Goal: Check status: Check status

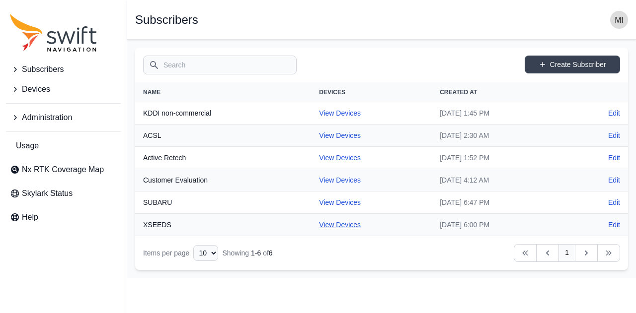
click at [331, 223] on link "View Devices" at bounding box center [340, 225] width 42 height 8
select select "ac7f3aa4-c5bd-4da9-ba27-8cb03d66bb8b"
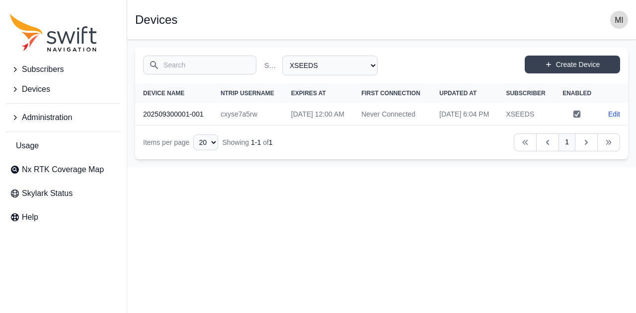
click at [291, 167] on main "Open sidebar Devices Search Subscriber Name All Subscribers ACSL Active Retech …" at bounding box center [381, 104] width 509 height 128
click at [361, 126] on td "Never Connected" at bounding box center [392, 114] width 78 height 22
drag, startPoint x: 361, startPoint y: 130, endPoint x: 383, endPoint y: 130, distance: 22.3
click at [383, 126] on td "Never Connected" at bounding box center [392, 114] width 78 height 22
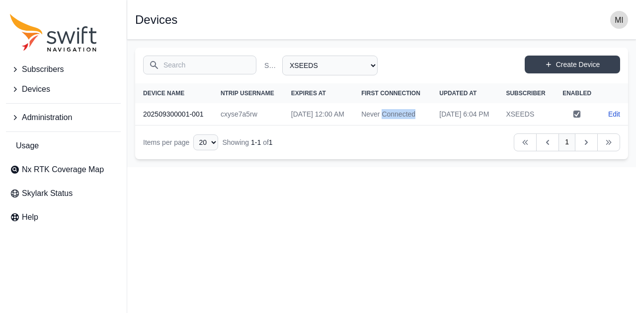
click at [383, 126] on td "Never Connected" at bounding box center [392, 114] width 78 height 22
click at [362, 126] on td "Never Connected" at bounding box center [392, 114] width 78 height 22
drag, startPoint x: 362, startPoint y: 124, endPoint x: 407, endPoint y: 131, distance: 46.2
click at [407, 126] on td "Never Connected" at bounding box center [392, 114] width 78 height 22
click at [390, 167] on html "Subscribers Devices Administration Usage Nx RTK Coverage Map Skylark Status Hel…" at bounding box center [318, 83] width 636 height 167
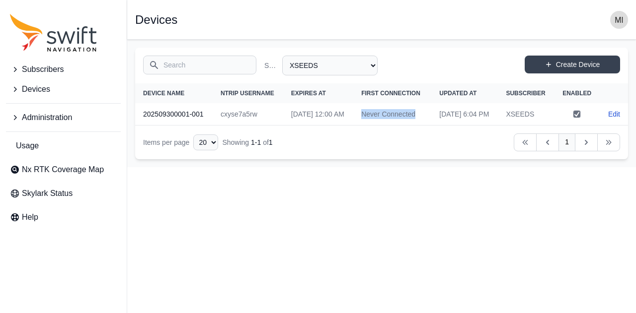
drag, startPoint x: 397, startPoint y: 135, endPoint x: 361, endPoint y: 125, distance: 37.1
click at [361, 125] on td "Never Connected" at bounding box center [392, 114] width 78 height 22
drag, startPoint x: 324, startPoint y: 134, endPoint x: 284, endPoint y: 124, distance: 41.4
click at [284, 124] on td "[DATE] 12:00 AM" at bounding box center [318, 114] width 70 height 22
click at [319, 126] on td "[DATE] 12:00 AM" at bounding box center [318, 114] width 70 height 22
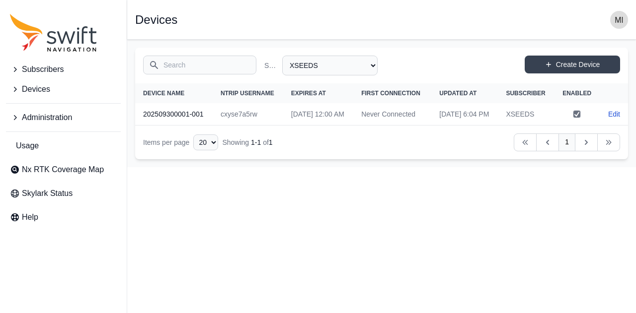
drag, startPoint x: 285, startPoint y: 123, endPoint x: 316, endPoint y: 138, distance: 34.9
click at [316, 126] on td "[DATE] 12:00 AM" at bounding box center [318, 114] width 70 height 22
drag, startPoint x: 361, startPoint y: 126, endPoint x: 399, endPoint y: 134, distance: 39.0
click at [399, 126] on td "Never Connected" at bounding box center [392, 114] width 78 height 22
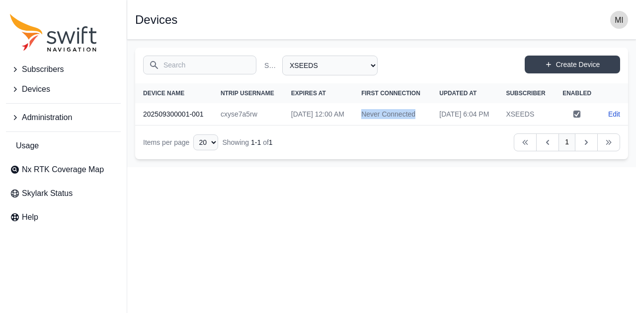
click at [399, 126] on td "Never Connected" at bounding box center [392, 114] width 78 height 22
drag, startPoint x: 459, startPoint y: 131, endPoint x: 429, endPoint y: 126, distance: 30.7
click at [431, 126] on td "[DATE] 6:04 PM" at bounding box center [464, 114] width 67 height 22
click at [451, 126] on td "[DATE] 6:04 PM" at bounding box center [464, 114] width 67 height 22
drag, startPoint x: 404, startPoint y: 130, endPoint x: 360, endPoint y: 122, distance: 44.8
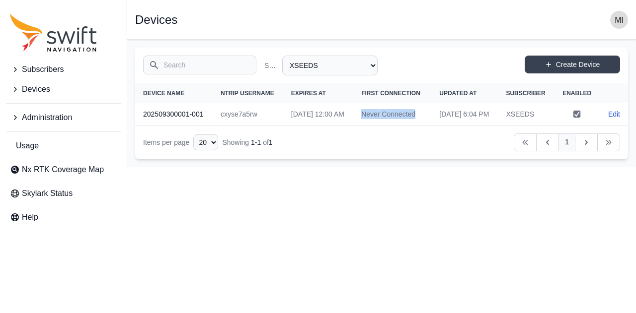
click at [360, 122] on td "Never Connected" at bounding box center [392, 114] width 78 height 22
drag, startPoint x: 319, startPoint y: 133, endPoint x: 282, endPoint y: 127, distance: 37.6
click at [283, 126] on td "[DATE] 12:00 AM" at bounding box center [318, 114] width 70 height 22
drag, startPoint x: 257, startPoint y: 130, endPoint x: 209, endPoint y: 132, distance: 48.7
click at [209, 126] on tr "202509300001-001 cxyse7a5rw [DATE] 12:00 AM Never Connected [DATE] 6:04 PM XSEE…" at bounding box center [381, 114] width 493 height 22
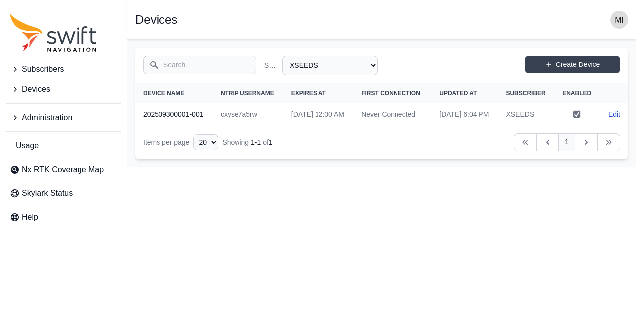
click at [184, 126] on th "202509300001-001" at bounding box center [173, 114] width 77 height 22
drag, startPoint x: 221, startPoint y: 129, endPoint x: 267, endPoint y: 130, distance: 46.7
click at [267, 126] on td "cxyse7a5rw" at bounding box center [248, 114] width 71 height 22
drag, startPoint x: 321, startPoint y: 132, endPoint x: 274, endPoint y: 124, distance: 48.3
click at [274, 124] on tr "202509300001-001 cxyse7a5rw [DATE] 12:00 AM Never Connected [DATE] 6:04 PM XSEE…" at bounding box center [381, 114] width 493 height 22
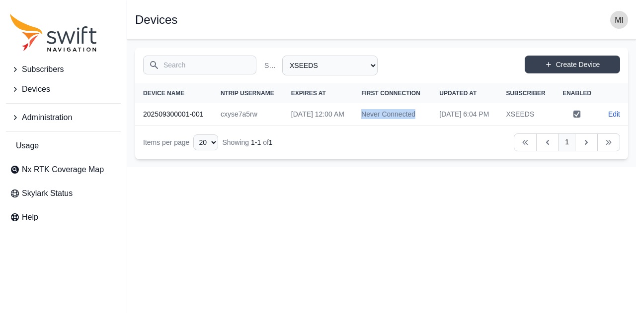
drag, startPoint x: 404, startPoint y: 139, endPoint x: 356, endPoint y: 127, distance: 50.0
click at [356, 126] on td "Never Connected" at bounding box center [392, 114] width 78 height 22
drag, startPoint x: 273, startPoint y: 133, endPoint x: 226, endPoint y: 128, distance: 46.9
click at [226, 126] on td "cxyse7a5rw" at bounding box center [248, 114] width 71 height 22
drag, startPoint x: 207, startPoint y: 130, endPoint x: 142, endPoint y: 132, distance: 64.6
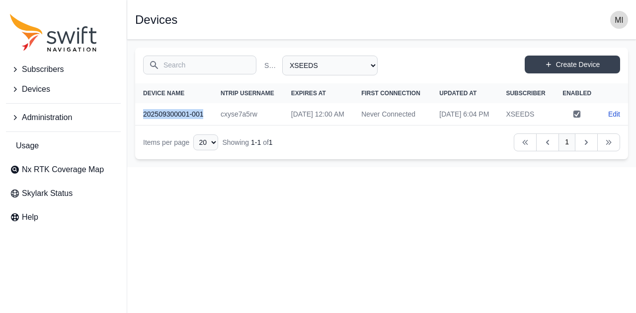
click at [142, 126] on th "202509300001-001" at bounding box center [173, 114] width 77 height 22
drag, startPoint x: 261, startPoint y: 132, endPoint x: 211, endPoint y: 137, distance: 50.9
click at [211, 126] on tr "202509300001-001 cxyse7a5rw [DATE] 12:00 AM Never Connected [DATE] 6:04 PM XSEE…" at bounding box center [381, 114] width 493 height 22
drag, startPoint x: 322, startPoint y: 133, endPoint x: 279, endPoint y: 130, distance: 43.3
click at [283, 126] on td "[DATE] 12:00 AM" at bounding box center [318, 114] width 70 height 22
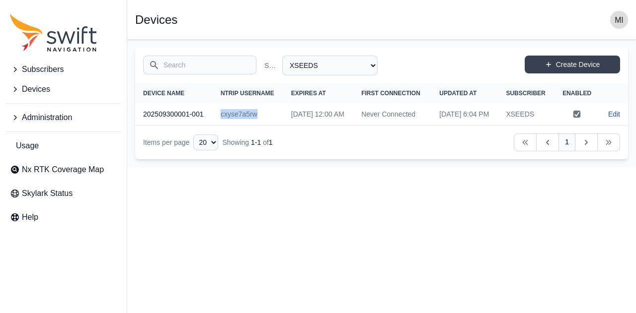
click at [315, 126] on td "[DATE] 12:00 AM" at bounding box center [318, 114] width 70 height 22
drag, startPoint x: 321, startPoint y: 134, endPoint x: 282, endPoint y: 126, distance: 39.5
click at [283, 126] on td "[DATE] 12:00 AM" at bounding box center [318, 114] width 70 height 22
click at [385, 126] on td "Never Connected" at bounding box center [392, 114] width 78 height 22
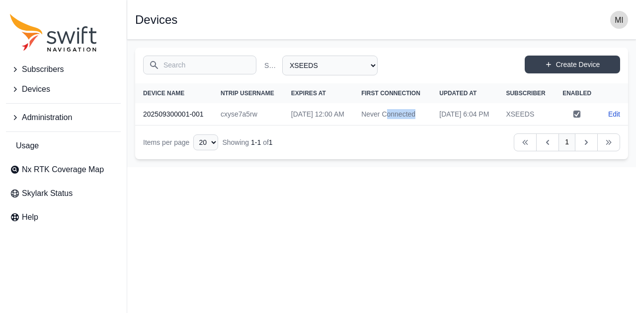
drag, startPoint x: 400, startPoint y: 132, endPoint x: 362, endPoint y: 132, distance: 38.7
click at [362, 126] on td "Never Connected" at bounding box center [392, 114] width 78 height 22
click at [398, 126] on td "Never Connected" at bounding box center [392, 114] width 78 height 22
drag, startPoint x: 401, startPoint y: 133, endPoint x: 361, endPoint y: 126, distance: 41.3
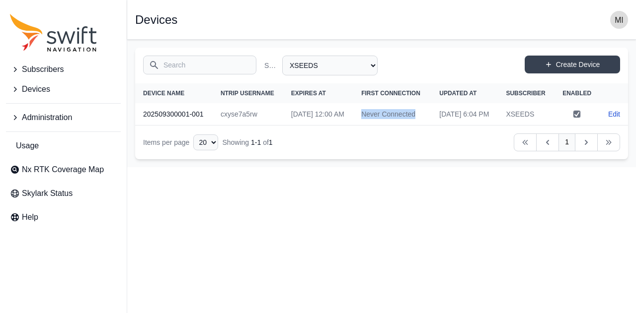
click at [361, 126] on td "Never Connected" at bounding box center [392, 114] width 78 height 22
drag, startPoint x: 322, startPoint y: 133, endPoint x: 284, endPoint y: 126, distance: 38.4
click at [284, 126] on td "[DATE] 12:00 AM" at bounding box center [318, 114] width 70 height 22
drag, startPoint x: 268, startPoint y: 128, endPoint x: 217, endPoint y: 130, distance: 50.7
click at [217, 126] on td "cxyse7a5rw" at bounding box center [248, 114] width 71 height 22
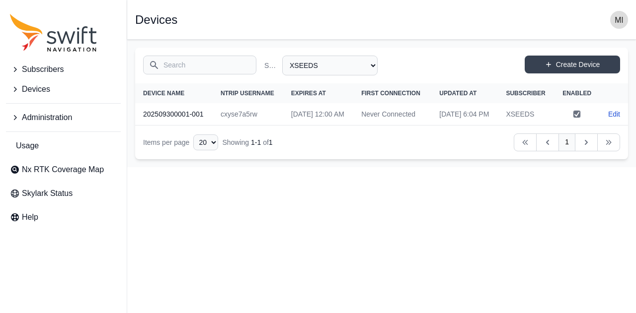
click at [206, 126] on th "202509300001-001" at bounding box center [173, 114] width 77 height 22
drag, startPoint x: 206, startPoint y: 131, endPoint x: 144, endPoint y: 139, distance: 62.6
click at [144, 126] on th "202509300001-001" at bounding box center [173, 114] width 77 height 22
drag, startPoint x: 264, startPoint y: 131, endPoint x: 222, endPoint y: 130, distance: 41.7
click at [222, 126] on td "cxyse7a5rw" at bounding box center [248, 114] width 71 height 22
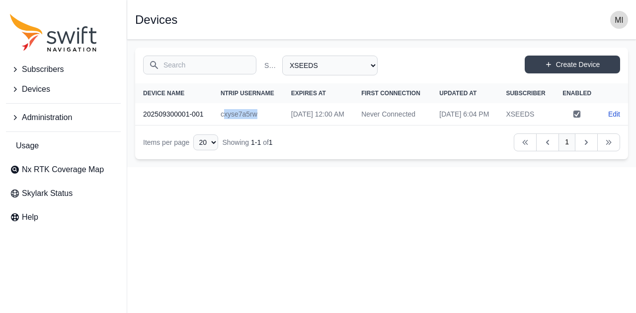
click at [254, 126] on td "cxyse7a5rw" at bounding box center [248, 114] width 71 height 22
click at [263, 126] on td "cxyse7a5rw" at bounding box center [248, 114] width 71 height 22
drag, startPoint x: 263, startPoint y: 130, endPoint x: 215, endPoint y: 133, distance: 48.8
click at [215, 126] on td "cxyse7a5rw" at bounding box center [248, 114] width 71 height 22
drag, startPoint x: 206, startPoint y: 132, endPoint x: 147, endPoint y: 134, distance: 58.1
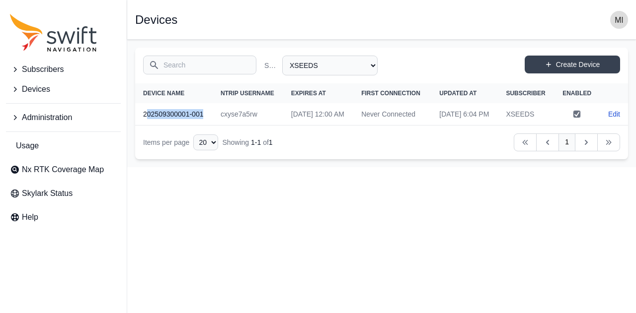
click at [147, 126] on th "202509300001-001" at bounding box center [173, 114] width 77 height 22
click at [206, 126] on th "202509300001-001" at bounding box center [173, 114] width 77 height 22
drag, startPoint x: 206, startPoint y: 130, endPoint x: 149, endPoint y: 132, distance: 56.2
click at [149, 126] on th "202509300001-001" at bounding box center [173, 114] width 77 height 22
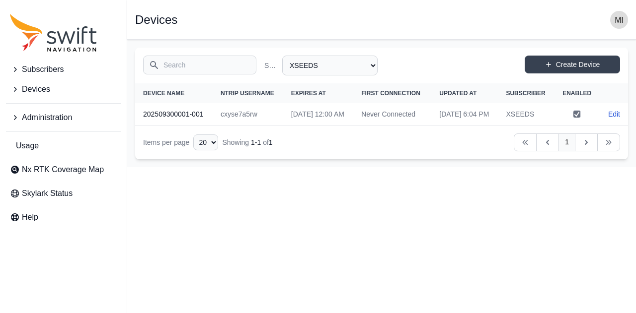
click at [244, 126] on td "cxyse7a5rw" at bounding box center [248, 114] width 71 height 22
drag, startPoint x: 302, startPoint y: 133, endPoint x: 322, endPoint y: 133, distance: 19.9
click at [322, 126] on td "[DATE] 12:00 AM" at bounding box center [318, 114] width 70 height 22
click at [328, 126] on td "[DATE] 12:00 AM" at bounding box center [318, 114] width 70 height 22
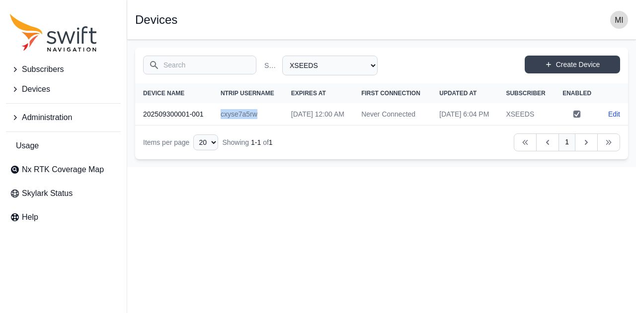
drag, startPoint x: 328, startPoint y: 132, endPoint x: 281, endPoint y: 124, distance: 47.8
click at [283, 124] on td "[DATE] 12:00 AM" at bounding box center [318, 114] width 70 height 22
click at [311, 126] on td "[DATE] 12:00 AM" at bounding box center [318, 114] width 70 height 22
drag, startPoint x: 404, startPoint y: 137, endPoint x: 354, endPoint y: 127, distance: 51.2
click at [354, 126] on td "Never Connected" at bounding box center [392, 114] width 78 height 22
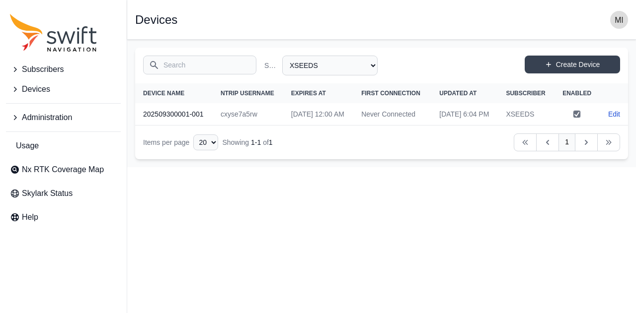
click at [431, 126] on td "[DATE] 6:04 PM" at bounding box center [464, 114] width 67 height 22
drag, startPoint x: 460, startPoint y: 130, endPoint x: 428, endPoint y: 126, distance: 32.0
click at [431, 126] on td "[DATE] 6:04 PM" at bounding box center [464, 114] width 67 height 22
click at [530, 126] on td "XSEEDS" at bounding box center [526, 114] width 56 height 22
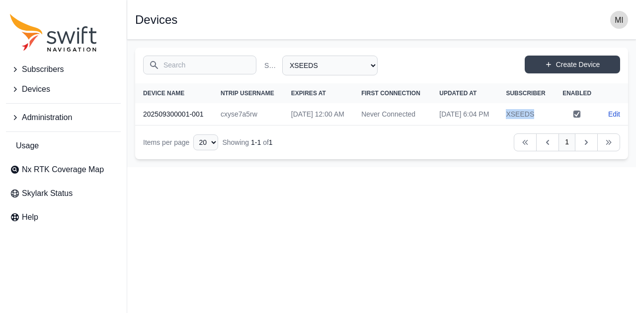
click at [539, 126] on td "XSEEDS" at bounding box center [526, 114] width 56 height 22
drag, startPoint x: 539, startPoint y: 131, endPoint x: 493, endPoint y: 133, distance: 46.3
click at [493, 126] on tr "202509300001-001 cxyse7a5rw [DATE] 12:00 AM Never Connected [DATE] 6:04 PM XSEE…" at bounding box center [381, 114] width 493 height 22
click at [464, 126] on td "[DATE] 6:04 PM" at bounding box center [464, 114] width 67 height 22
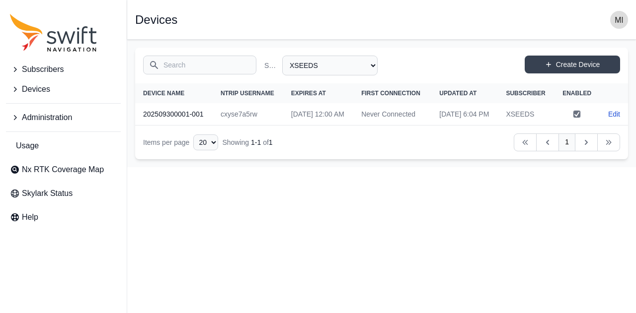
drag, startPoint x: 462, startPoint y: 134, endPoint x: 427, endPoint y: 119, distance: 37.8
click at [431, 119] on td "[DATE] 6:04 PM" at bounding box center [464, 114] width 67 height 22
drag, startPoint x: 394, startPoint y: 135, endPoint x: 346, endPoint y: 125, distance: 49.2
click at [346, 125] on tr "202509300001-001 cxyse7a5rw [DATE] 12:00 AM Never Connected [DATE] 6:04 PM XSEE…" at bounding box center [381, 114] width 493 height 22
click at [318, 126] on td "[DATE] 12:00 AM" at bounding box center [318, 114] width 70 height 22
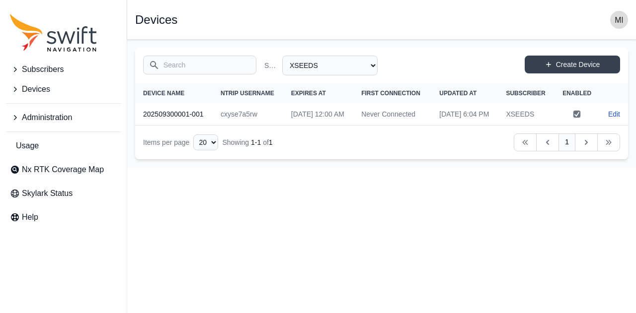
drag, startPoint x: 321, startPoint y: 134, endPoint x: 284, endPoint y: 121, distance: 39.3
click at [284, 121] on td "[DATE] 12:00 AM" at bounding box center [318, 114] width 70 height 22
drag, startPoint x: 269, startPoint y: 129, endPoint x: 221, endPoint y: 123, distance: 48.5
click at [221, 123] on td "cxyse7a5rw" at bounding box center [248, 114] width 71 height 22
drag, startPoint x: 212, startPoint y: 132, endPoint x: 145, endPoint y: 132, distance: 66.5
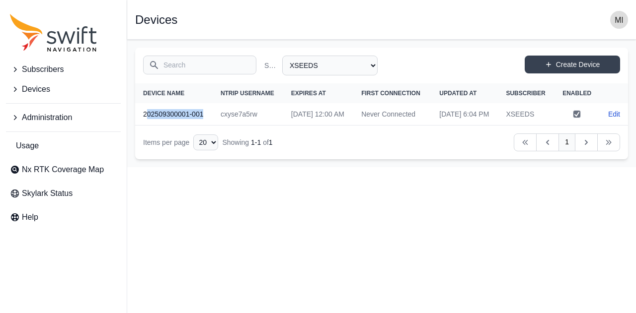
click at [145, 126] on th "202509300001-001" at bounding box center [173, 114] width 77 height 22
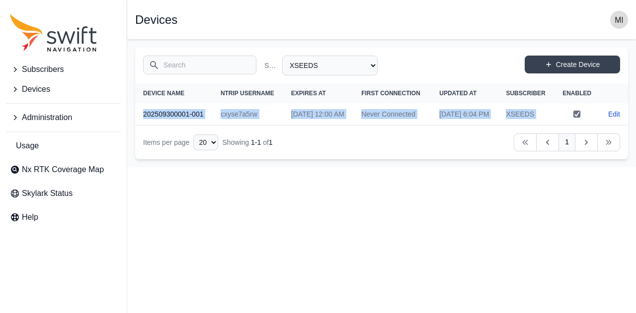
drag, startPoint x: 142, startPoint y: 132, endPoint x: 568, endPoint y: 134, distance: 425.6
click at [568, 126] on tr "202509300001-001 cxyse7a5rw [DATE] 12:00 AM Never Connected [DATE] 6:04 PM XSEE…" at bounding box center [381, 114] width 493 height 22
click at [541, 126] on td "XSEEDS" at bounding box center [526, 114] width 56 height 22
drag, startPoint x: 541, startPoint y: 131, endPoint x: 140, endPoint y: 130, distance: 401.8
click at [140, 126] on tr "202509300001-001 cxyse7a5rw [DATE] 12:00 AM Never Connected [DATE] 6:04 PM XSEE…" at bounding box center [381, 114] width 493 height 22
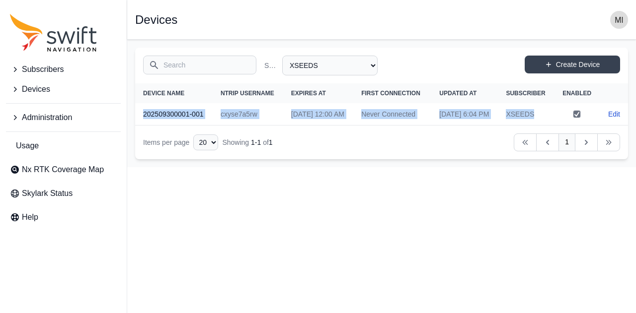
click at [145, 126] on th "202509300001-001" at bounding box center [173, 114] width 77 height 22
drag, startPoint x: 143, startPoint y: 128, endPoint x: 538, endPoint y: 131, distance: 395.8
click at [538, 126] on tr "202509300001-001 cxyse7a5rw [DATE] 12:00 AM Never Connected [DATE] 6:04 PM XSEE…" at bounding box center [381, 114] width 493 height 22
click at [538, 126] on td "XSEEDS" at bounding box center [526, 114] width 56 height 22
drag, startPoint x: 546, startPoint y: 130, endPoint x: 140, endPoint y: 134, distance: 406.3
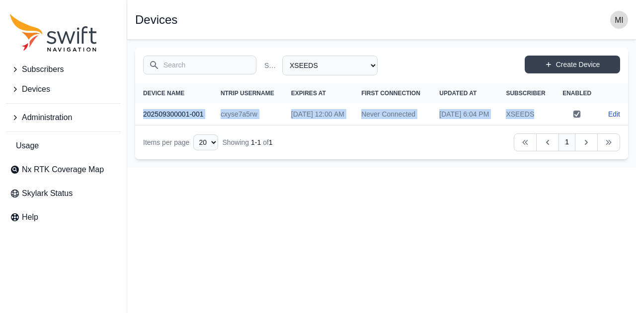
click at [140, 126] on tr "202509300001-001 cxyse7a5rw [DATE] 12:00 AM Never Connected [DATE] 6:04 PM XSEE…" at bounding box center [381, 114] width 493 height 22
click at [272, 126] on td "cxyse7a5rw" at bounding box center [248, 114] width 71 height 22
drag, startPoint x: 551, startPoint y: 129, endPoint x: 140, endPoint y: 138, distance: 411.8
click at [140, 126] on tr "202509300001-001 cxyse7a5rw [DATE] 12:00 AM Never Connected [DATE] 6:04 PM XSEE…" at bounding box center [381, 114] width 493 height 22
click at [535, 126] on td "XSEEDS" at bounding box center [526, 114] width 56 height 22
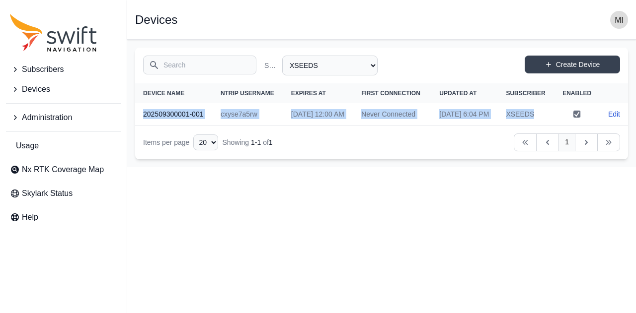
drag, startPoint x: 540, startPoint y: 129, endPoint x: 141, endPoint y: 134, distance: 399.3
click at [141, 126] on tr "202509300001-001 cxyse7a5rw [DATE] 12:00 AM Never Connected [DATE] 6:04 PM XSEE…" at bounding box center [381, 114] width 493 height 22
click at [141, 126] on th "202509300001-001" at bounding box center [173, 114] width 77 height 22
drag, startPoint x: 143, startPoint y: 128, endPoint x: 568, endPoint y: 130, distance: 424.6
click at [568, 126] on tr "202509300001-001 cxyse7a5rw [DATE] 12:00 AM Never Connected [DATE] 6:04 PM XSEE…" at bounding box center [381, 114] width 493 height 22
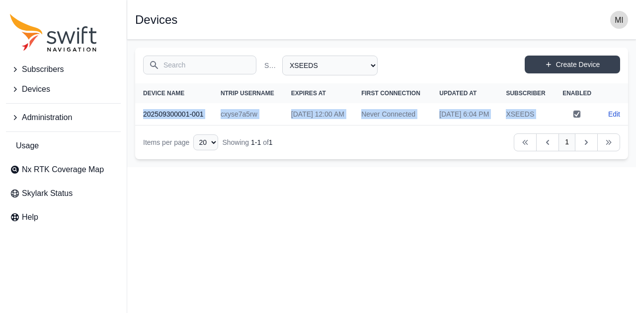
click at [539, 126] on td "XSEEDS" at bounding box center [526, 114] width 56 height 22
drag, startPoint x: 540, startPoint y: 133, endPoint x: 135, endPoint y: 138, distance: 405.3
click at [135, 126] on tr "202509300001-001 cxyse7a5rw [DATE] 12:00 AM Never Connected [DATE] 6:04 PM XSEE…" at bounding box center [381, 114] width 493 height 22
click at [143, 126] on th "202509300001-001" at bounding box center [173, 114] width 77 height 22
drag, startPoint x: 143, startPoint y: 132, endPoint x: 571, endPoint y: 118, distance: 428.3
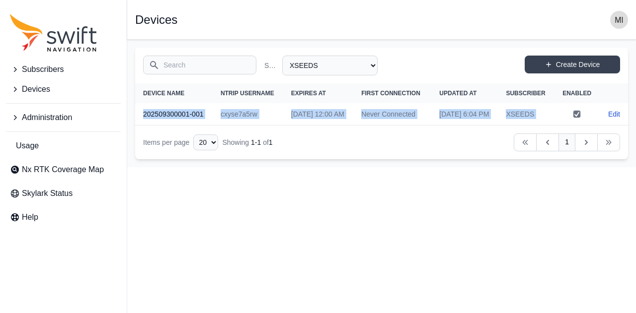
click at [571, 118] on tr "202509300001-001 cxyse7a5rw [DATE] 12:00 AM Never Connected [DATE] 6:04 PM XSEE…" at bounding box center [381, 114] width 493 height 22
click at [541, 126] on td "XSEEDS" at bounding box center [526, 114] width 56 height 22
drag, startPoint x: 541, startPoint y: 128, endPoint x: 142, endPoint y: 129, distance: 399.3
click at [142, 126] on tr "202509300001-001 cxyse7a5rw [DATE] 12:00 AM Never Connected [DATE] 6:04 PM XSEE…" at bounding box center [381, 114] width 493 height 22
click at [142, 126] on th "202509300001-001" at bounding box center [173, 114] width 77 height 22
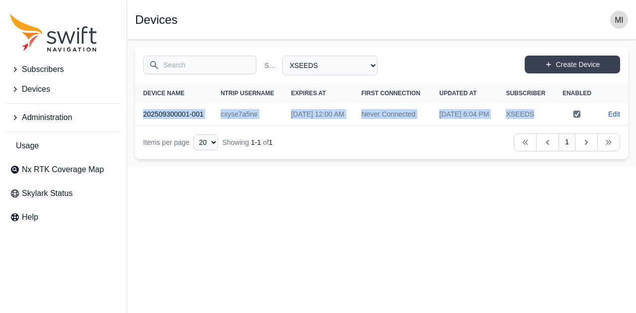
drag, startPoint x: 141, startPoint y: 129, endPoint x: 419, endPoint y: 134, distance: 277.7
click at [419, 126] on tr "202509300001-001 cxyse7a5rw [DATE] 12:00 AM Never Connected [DATE] 6:04 PM XSEE…" at bounding box center [381, 114] width 493 height 22
drag, startPoint x: 539, startPoint y: 128, endPoint x: 138, endPoint y: 128, distance: 401.3
click at [138, 126] on tr "202509300001-001 cxyse7a5rw [DATE] 12:00 AM Never Connected [DATE] 6:04 PM XSEE…" at bounding box center [381, 114] width 493 height 22
click at [187, 114] on th "202509300001-001" at bounding box center [173, 114] width 77 height 22
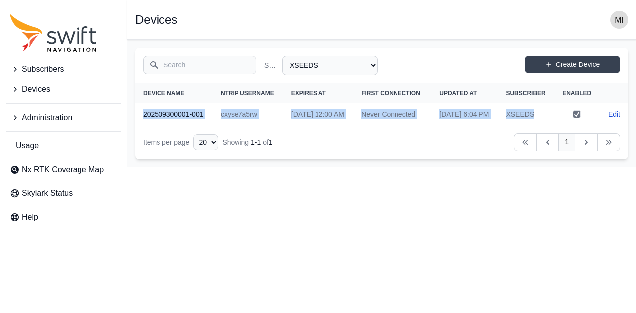
drag, startPoint x: 143, startPoint y: 130, endPoint x: 541, endPoint y: 138, distance: 397.9
click at [541, 126] on tr "202509300001-001 cxyse7a5rw [DATE] 12:00 AM Never Connected [DATE] 6:04 PM XSEE…" at bounding box center [381, 114] width 493 height 22
click at [543, 126] on td "XSEEDS" at bounding box center [526, 114] width 56 height 22
drag, startPoint x: 543, startPoint y: 131, endPoint x: 143, endPoint y: 129, distance: 399.8
click at [143, 126] on tr "202509300001-001 cxyse7a5rw [DATE] 12:00 AM Never Connected [DATE] 6:04 PM XSEE…" at bounding box center [381, 114] width 493 height 22
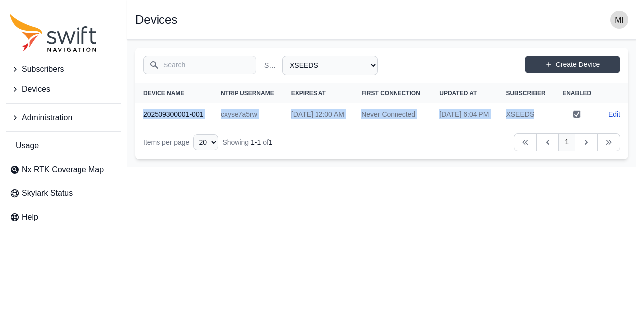
click at [143, 126] on th "202509300001-001" at bounding box center [173, 114] width 77 height 22
drag, startPoint x: 143, startPoint y: 129, endPoint x: 570, endPoint y: 131, distance: 427.1
click at [570, 126] on tr "202509300001-001 cxyse7a5rw [DATE] 12:00 AM Never Connected [DATE] 6:04 PM XSEE…" at bounding box center [381, 114] width 493 height 22
click at [540, 126] on td "XSEEDS" at bounding box center [526, 114] width 56 height 22
